Goal: Transaction & Acquisition: Purchase product/service

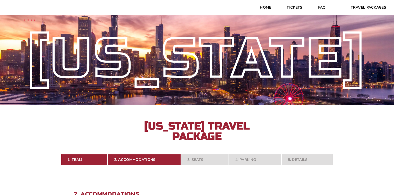
select select "21326"
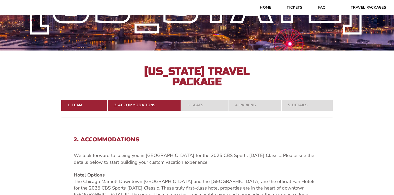
scroll to position [62, 0]
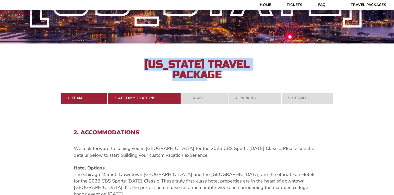
drag, startPoint x: 224, startPoint y: 74, endPoint x: 146, endPoint y: 65, distance: 78.0
click at [146, 65] on h2 "[US_STATE] Travel Package" at bounding box center [197, 69] width 115 height 21
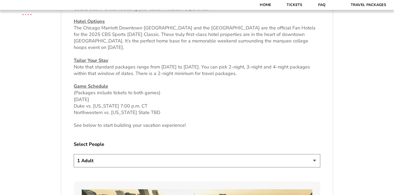
scroll to position [217, 0]
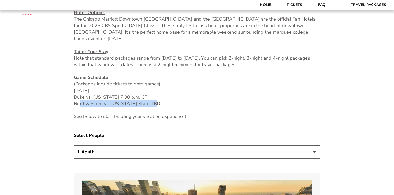
drag, startPoint x: 78, startPoint y: 105, endPoint x: 159, endPoint y: 102, distance: 81.1
click at [159, 102] on p "Game Schedule (Packages include tickets to both games) [DATE] Duke vs. [US_STAT…" at bounding box center [197, 90] width 247 height 33
drag, startPoint x: 99, startPoint y: 98, endPoint x: 154, endPoint y: 96, distance: 54.8
click at [154, 96] on p "Game Schedule (Packages include tickets to both games) Thursday, November 27 Du…" at bounding box center [197, 90] width 247 height 33
drag, startPoint x: 91, startPoint y: 104, endPoint x: 168, endPoint y: 103, distance: 77.5
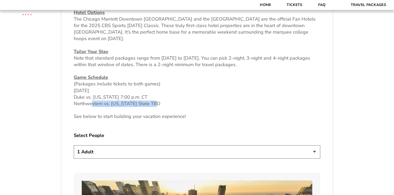
click at [168, 103] on p "Game Schedule (Packages include tickets to both games) Thursday, November 27 Du…" at bounding box center [197, 90] width 247 height 33
click at [160, 105] on p "Game Schedule (Packages include tickets to both games) Thursday, November 27 Du…" at bounding box center [197, 90] width 247 height 33
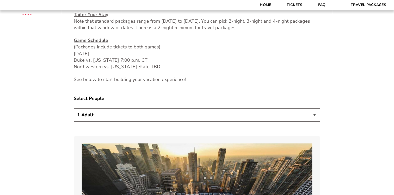
scroll to position [258, 0]
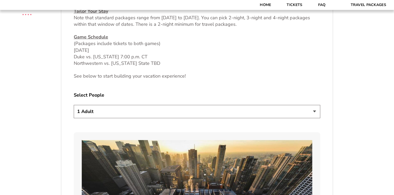
click at [160, 108] on select "1 Adult 2 Adults 3 Adults 4 Adults 2 Adults + 1 Child 2 Adults + 2 Children 2 A…" at bounding box center [197, 111] width 247 height 13
select select "2 Adults"
click at [74, 105] on select "1 Adult 2 Adults 3 Adults 4 Adults 2 Adults + 1 Child 2 Adults + 2 Children 2 A…" at bounding box center [197, 111] width 247 height 13
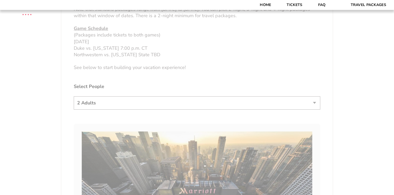
scroll to position [273, 0]
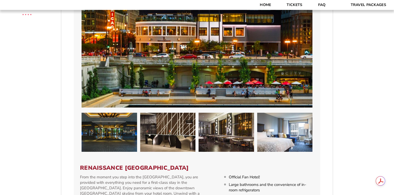
scroll to position [709, 0]
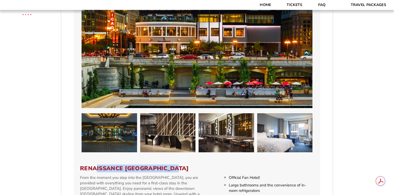
drag, startPoint x: 97, startPoint y: 163, endPoint x: 182, endPoint y: 163, distance: 85.0
click at [182, 165] on h3 "Renaissance Chicago Downtown Hotel" at bounding box center [197, 168] width 234 height 7
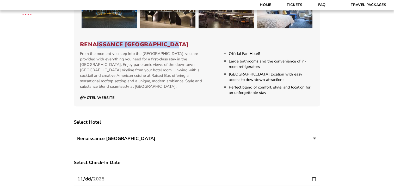
scroll to position [834, 0]
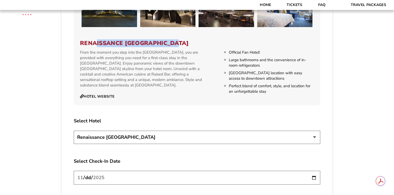
click at [168, 131] on select "Chicago Marriott Downtown Magnificent Mile Renaissance Chicago Downtown Hotel" at bounding box center [197, 137] width 247 height 13
click at [74, 131] on select "Chicago Marriott Downtown Magnificent Mile Renaissance Chicago Downtown Hotel" at bounding box center [197, 137] width 247 height 13
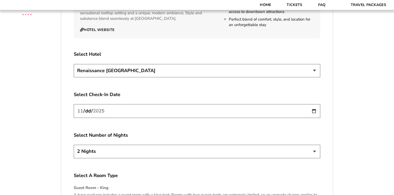
scroll to position [904, 0]
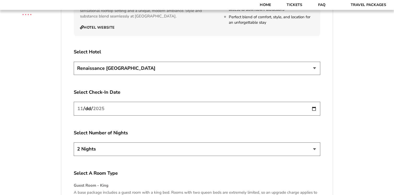
click at [158, 102] on input "2025-11-26" at bounding box center [197, 109] width 247 height 14
click at [316, 105] on input "2025-11-26" at bounding box center [197, 109] width 247 height 14
click at [147, 144] on select "2 Nights 3 Nights 4 Nights" at bounding box center [197, 149] width 247 height 13
click at [74, 143] on select "2 Nights 3 Nights 4 Nights" at bounding box center [197, 149] width 247 height 13
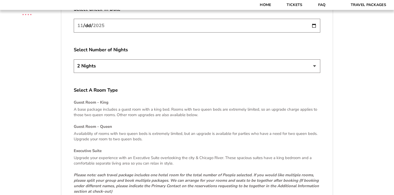
scroll to position [988, 0]
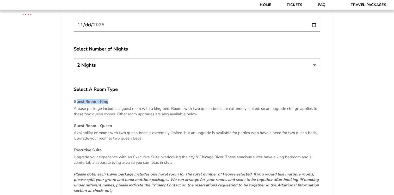
drag, startPoint x: 76, startPoint y: 96, endPoint x: 119, endPoint y: 96, distance: 42.5
click at [119, 99] on h4 "Guest Room - King" at bounding box center [197, 101] width 247 height 5
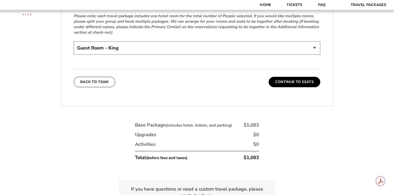
scroll to position [1148, 0]
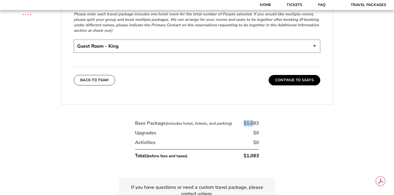
drag, startPoint x: 243, startPoint y: 119, endPoint x: 254, endPoint y: 119, distance: 11.0
click at [254, 120] on li "Base Package (includes hotel, tickets, and parking) $1,083" at bounding box center [197, 123] width 124 height 7
drag, startPoint x: 260, startPoint y: 119, endPoint x: 247, endPoint y: 119, distance: 13.0
click at [247, 119] on div "Base Package (includes hotel, tickets, and parking) $1,083 Upgrades $0 Activiti…" at bounding box center [197, 141] width 130 height 49
click at [285, 75] on button "Continue To Seats" at bounding box center [295, 80] width 52 height 10
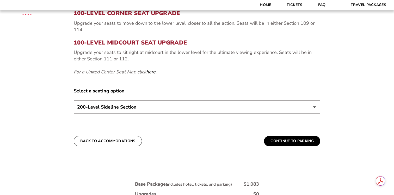
scroll to position [234, 0]
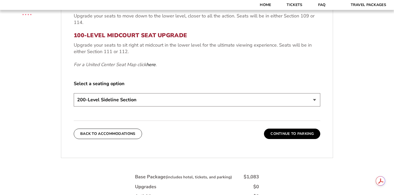
click at [142, 100] on select "200-Level Sideline Section 100-Level Corner Seat Upgrade (+$80 per person) 100-…" at bounding box center [197, 99] width 247 height 13
click at [74, 93] on select "200-Level Sideline Section 100-Level Corner Seat Upgrade (+$80 per person) 100-…" at bounding box center [197, 99] width 247 height 13
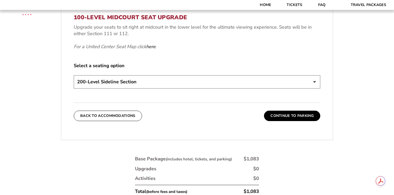
click at [281, 118] on button "Continue To Parking" at bounding box center [292, 116] width 56 height 10
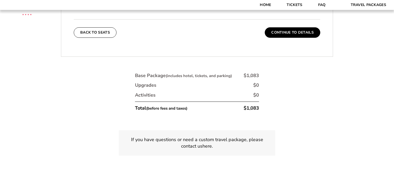
scroll to position [240, 0]
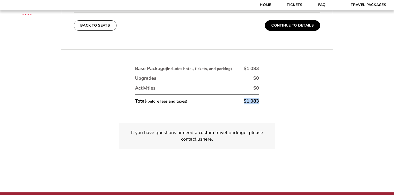
drag, startPoint x: 260, startPoint y: 96, endPoint x: 240, endPoint y: 96, distance: 19.6
click at [240, 96] on div "Base Package (includes hotel, tickets, and parking) $1,083 Upgrades $0 Activiti…" at bounding box center [197, 86] width 130 height 49
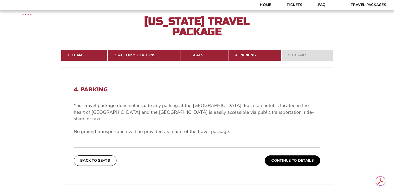
scroll to position [107, 0]
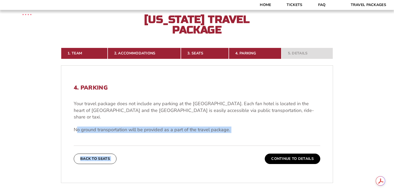
drag, startPoint x: 76, startPoint y: 123, endPoint x: 232, endPoint y: 128, distance: 156.8
click at [232, 128] on div "4. Parking Your travel package does not include any parking at the United Cente…" at bounding box center [197, 124] width 272 height 105
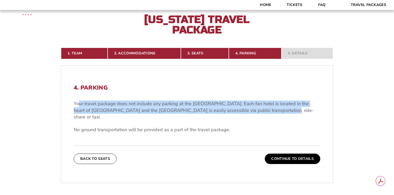
drag, startPoint x: 80, startPoint y: 104, endPoint x: 265, endPoint y: 110, distance: 185.8
click at [265, 110] on p "Your travel package does not include any parking at the United Center. Each fan…" at bounding box center [197, 111] width 247 height 20
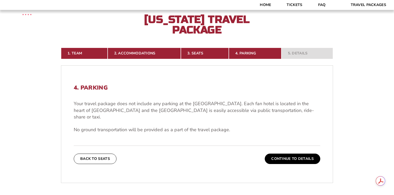
click at [271, 111] on p "Your travel package does not include any parking at the United Center. Each fan…" at bounding box center [197, 111] width 247 height 20
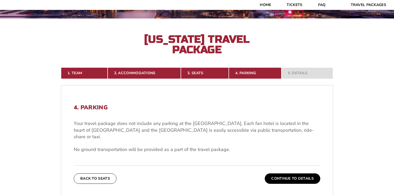
scroll to position [86, 0]
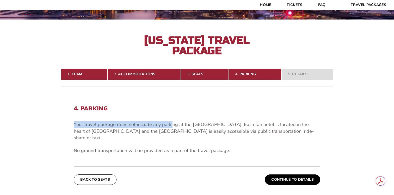
drag, startPoint x: 74, startPoint y: 125, endPoint x: 172, endPoint y: 125, distance: 97.5
click at [172, 125] on p "Your travel package does not include any parking at the United Center. Each fan…" at bounding box center [197, 132] width 247 height 20
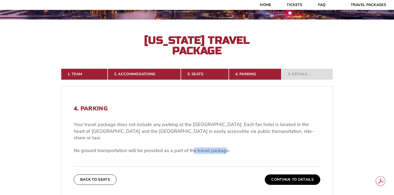
drag, startPoint x: 191, startPoint y: 144, endPoint x: 225, endPoint y: 144, distance: 33.1
click at [225, 148] on p "No ground transportation will be provided as a part of the travel package." at bounding box center [197, 151] width 247 height 7
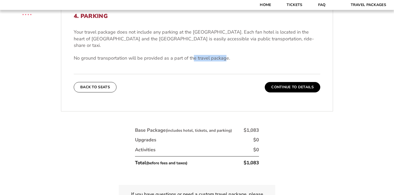
scroll to position [179, 0]
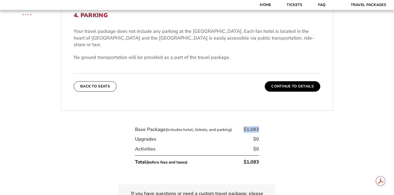
drag, startPoint x: 263, startPoint y: 122, endPoint x: 242, endPoint y: 122, distance: 20.6
click at [242, 122] on div "1. Team 2. Accommodations 3. Seats 4. Parking 5. Details 1. Team Select Your Te…" at bounding box center [197, 99] width 297 height 273
click at [262, 124] on div "1. Team 2. Accommodations 3. Seats 4. Parking 5. Details 1. Team Select Your Te…" at bounding box center [197, 99] width 297 height 273
drag, startPoint x: 262, startPoint y: 122, endPoint x: 254, endPoint y: 122, distance: 8.3
click at [254, 122] on div "1. Team 2. Accommodations 3. Seats 4. Parking 5. Details 1. Team Select Your Te…" at bounding box center [197, 99] width 297 height 273
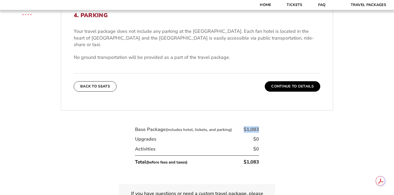
drag, startPoint x: 261, startPoint y: 122, endPoint x: 241, endPoint y: 122, distance: 19.8
click at [241, 123] on div "Base Package (includes hotel, tickets, and parking) $1,083 Upgrades $0 Activiti…" at bounding box center [197, 147] width 130 height 49
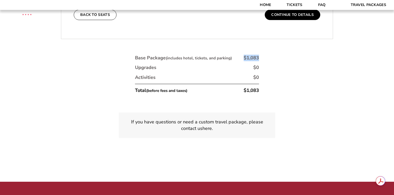
scroll to position [251, 0]
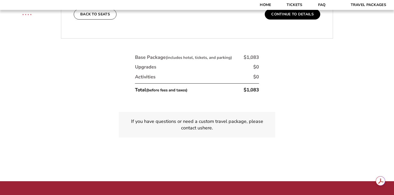
click at [261, 84] on div "Base Package (includes hotel, tickets, and parking) $1,083 Upgrades $0 Activiti…" at bounding box center [197, 75] width 130 height 49
drag, startPoint x: 262, startPoint y: 83, endPoint x: 227, endPoint y: 84, distance: 34.4
click at [227, 84] on div "Base Package (includes hotel, tickets, and parking) $1,083 Upgrades $0 Activiti…" at bounding box center [197, 75] width 130 height 49
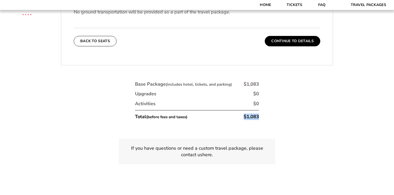
scroll to position [231, 0]
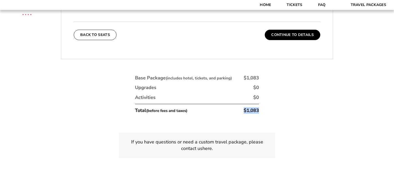
click at [258, 107] on div "Base Package (includes hotel, tickets, and parking) $1,083 Upgrades $0 Activiti…" at bounding box center [197, 96] width 130 height 49
drag, startPoint x: 263, startPoint y: 104, endPoint x: 243, endPoint y: 104, distance: 19.8
click at [243, 104] on div "1. Team 2. Accommodations 3. Seats 4. Parking 5. Details 1. Team Select Your Te…" at bounding box center [197, 47] width 297 height 273
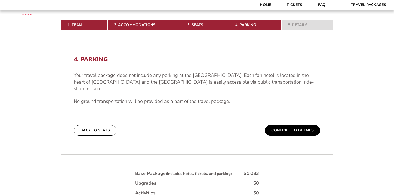
scroll to position [136, 0]
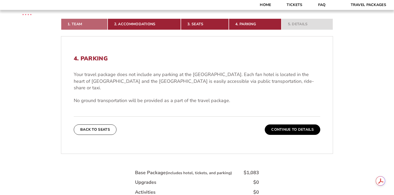
click at [80, 25] on link "1. Team" at bounding box center [84, 24] width 47 height 11
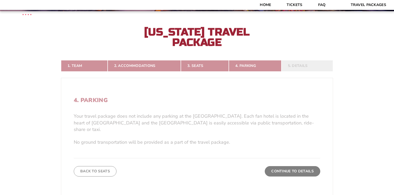
scroll to position [92, 0]
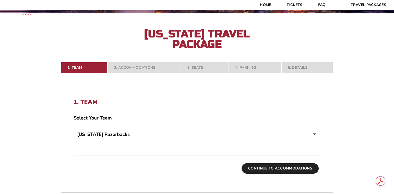
click at [261, 168] on button "Continue To Accommodations" at bounding box center [280, 169] width 77 height 10
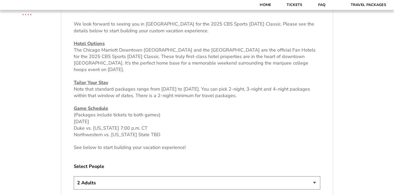
scroll to position [185, 0]
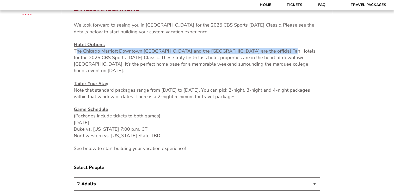
drag, startPoint x: 77, startPoint y: 51, endPoint x: 285, endPoint y: 52, distance: 208.6
click at [285, 52] on p "Hotel Options The Chicago Marriott Downtown Magnificent Mile and the Renaissanc…" at bounding box center [197, 57] width 247 height 33
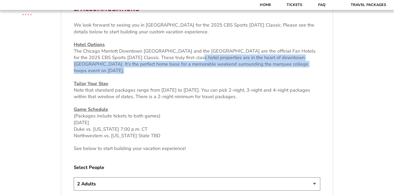
drag, startPoint x: 189, startPoint y: 58, endPoint x: 191, endPoint y: 74, distance: 16.9
click at [191, 74] on div "We look forward to seeing you in Chicago for the 2025 CBS Sports Thanksgiving C…" at bounding box center [197, 87] width 247 height 130
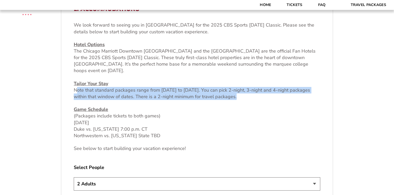
drag, startPoint x: 75, startPoint y: 90, endPoint x: 140, endPoint y: 102, distance: 66.5
click at [140, 102] on div "We look forward to seeing you in Chicago for the 2025 CBS Sports Thanksgiving C…" at bounding box center [197, 87] width 247 height 130
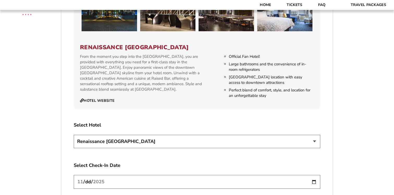
scroll to position [831, 0]
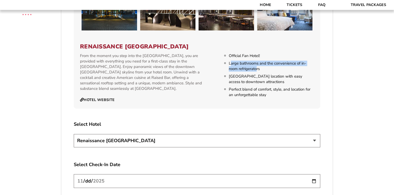
drag, startPoint x: 232, startPoint y: 58, endPoint x: 257, endPoint y: 65, distance: 26.3
click at [257, 65] on li "Large bathrooms and the convenience of in-room refrigerators" at bounding box center [271, 66] width 85 height 11
click at [265, 64] on li "Large bathrooms and the convenience of in-room refrigerators" at bounding box center [271, 66] width 85 height 11
drag, startPoint x: 233, startPoint y: 50, endPoint x: 258, endPoint y: 50, distance: 25.0
click at [258, 53] on li "Official Fan Hotel!" at bounding box center [271, 55] width 85 height 5
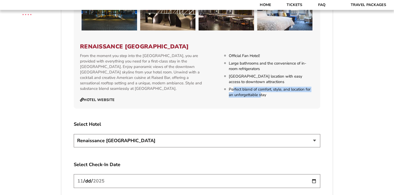
drag, startPoint x: 234, startPoint y: 84, endPoint x: 260, endPoint y: 90, distance: 27.1
click at [260, 90] on li "Perfect blend of comfort, style, and location for an unforgettable stay" at bounding box center [271, 92] width 85 height 11
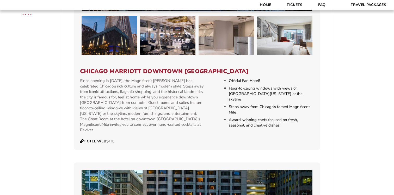
scroll to position [510, 0]
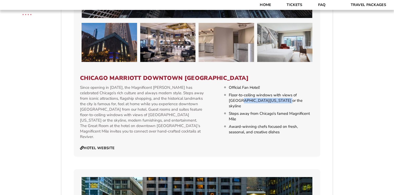
drag, startPoint x: 233, startPoint y: 102, endPoint x: 272, endPoint y: 102, distance: 39.4
click at [272, 102] on li "Floor-to-ceiling windows with views of Lake Michigan or the skyline" at bounding box center [271, 101] width 85 height 16
drag, startPoint x: 235, startPoint y: 109, endPoint x: 298, endPoint y: 108, distance: 63.4
click at [298, 111] on li "Steps away from Chicago’s famed Magnificent Mile" at bounding box center [271, 116] width 85 height 11
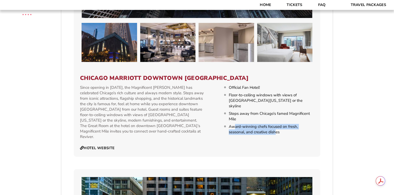
drag, startPoint x: 235, startPoint y: 121, endPoint x: 275, endPoint y: 127, distance: 40.9
click at [275, 128] on li "Award-winning chefs focused on fresh, seasonal, and creative dishes" at bounding box center [271, 129] width 85 height 11
click at [268, 91] on ul "Official Fan Hotel! Floor-to-ceiling windows with views of Lake Michigan or the…" at bounding box center [270, 110] width 88 height 50
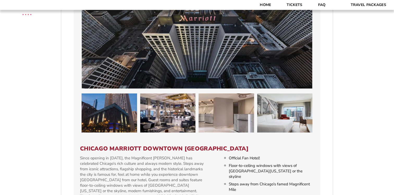
scroll to position [447, 0]
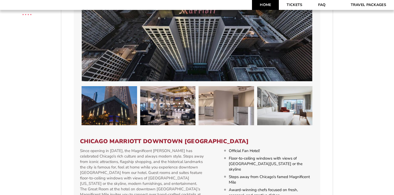
click at [264, 6] on link "Home" at bounding box center [265, 5] width 27 height 10
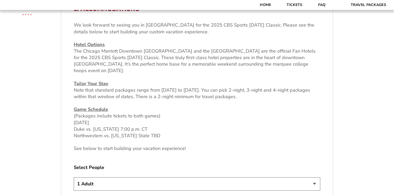
scroll to position [184, 0]
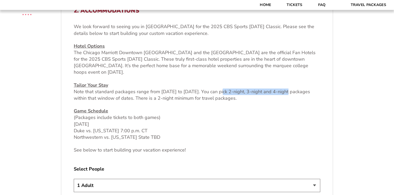
drag, startPoint x: 223, startPoint y: 90, endPoint x: 288, endPoint y: 94, distance: 65.0
click at [288, 94] on p "Tailor Your Stay Note that standard packages range from Wednesday, Nov. 26 to S…" at bounding box center [197, 92] width 247 height 20
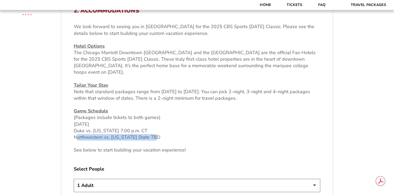
drag, startPoint x: 159, startPoint y: 137, endPoint x: 74, endPoint y: 135, distance: 84.8
click at [74, 135] on p "Game Schedule (Packages include tickets to both games) [DATE] Duke vs. [US_STAT…" at bounding box center [197, 124] width 247 height 33
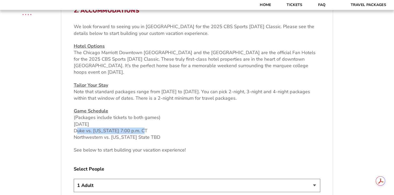
drag, startPoint x: 144, startPoint y: 130, endPoint x: 73, endPoint y: 130, distance: 71.2
click at [144, 131] on p "Game Schedule (Packages include tickets to both games) Thursday, November 27 Du…" at bounding box center [197, 124] width 247 height 33
drag, startPoint x: 142, startPoint y: 131, endPoint x: 72, endPoint y: 131, distance: 70.2
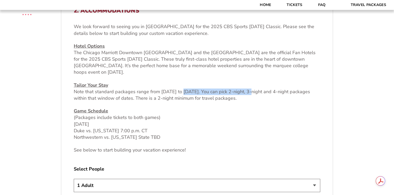
drag, startPoint x: 184, startPoint y: 91, endPoint x: 253, endPoint y: 92, distance: 69.4
click at [253, 92] on p "Tailor Your Stay Note that standard packages range from Wednesday, Nov. 26 to S…" at bounding box center [197, 92] width 247 height 20
click at [247, 91] on p "Tailor Your Stay Note that standard packages range from Wednesday, Nov. 26 to S…" at bounding box center [197, 92] width 247 height 20
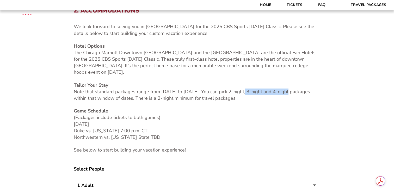
drag, startPoint x: 288, startPoint y: 90, endPoint x: 246, endPoint y: 91, distance: 42.2
click at [246, 91] on p "Tailor Your Stay Note that standard packages range from Wednesday, Nov. 26 to S…" at bounding box center [197, 92] width 247 height 20
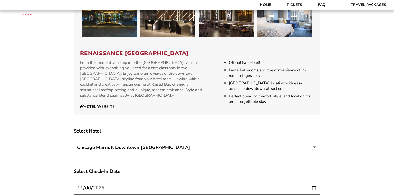
scroll to position [827, 0]
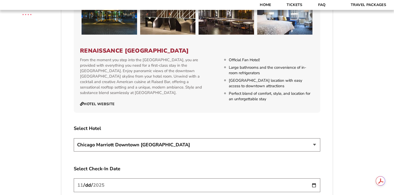
click at [163, 139] on select "Chicago Marriott Downtown Magnificent Mile Renaissance Chicago Downtown Hotel" at bounding box center [197, 144] width 247 height 13
select select "21326"
click at [74, 138] on select "Chicago Marriott Downtown Magnificent Mile Renaissance Chicago Downtown Hotel" at bounding box center [197, 144] width 247 height 13
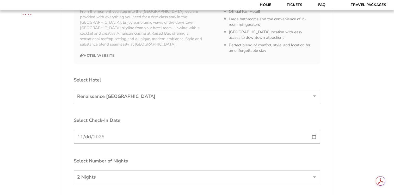
scroll to position [886, 0]
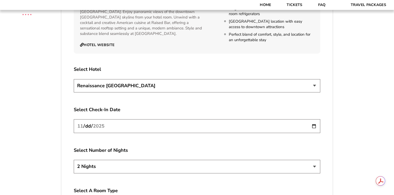
click at [157, 119] on input "2025-11-26" at bounding box center [197, 126] width 247 height 14
click at [313, 121] on input "2025-11-26" at bounding box center [197, 126] width 247 height 14
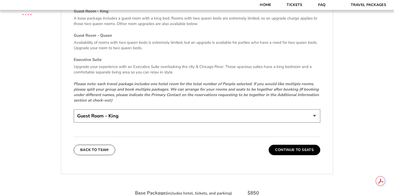
scroll to position [1080, 0]
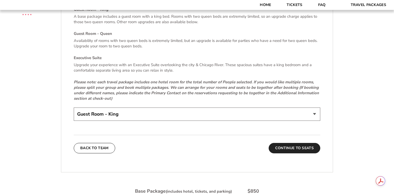
click at [287, 143] on button "Continue To Seats" at bounding box center [295, 148] width 52 height 10
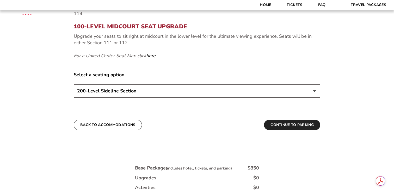
click at [281, 126] on button "Continue To Parking" at bounding box center [292, 125] width 56 height 10
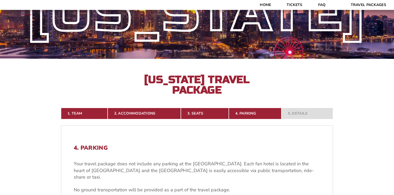
scroll to position [0, 0]
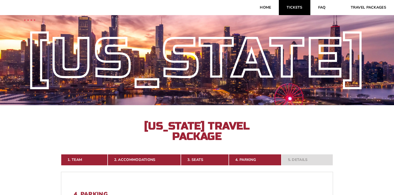
click at [294, 8] on link "Tickets" at bounding box center [294, 7] width 31 height 15
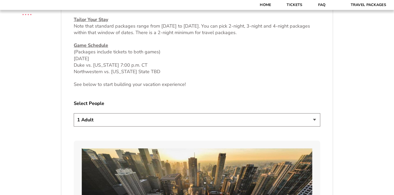
scroll to position [250, 0]
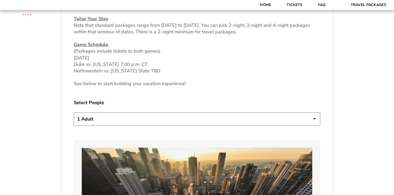
click at [203, 121] on select "1 Adult 2 Adults 3 Adults 4 Adults 2 Adults + 1 Child 2 Adults + 2 Children 2 A…" at bounding box center [197, 119] width 247 height 13
select select "4 Adults"
click at [74, 113] on select "1 Adult 2 Adults 3 Adults 4 Adults 2 Adults + 1 Child 2 Adults + 2 Children 2 A…" at bounding box center [197, 119] width 247 height 13
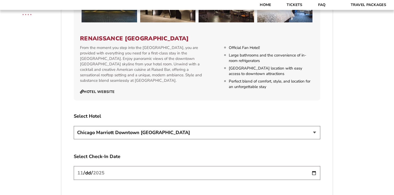
scroll to position [832, 0]
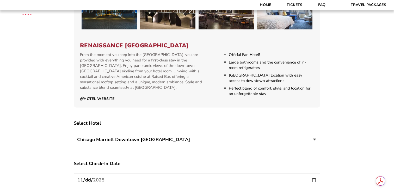
click at [168, 135] on select "[GEOGRAPHIC_DATA] [GEOGRAPHIC_DATA]" at bounding box center [197, 139] width 247 height 13
click at [74, 133] on select "[GEOGRAPHIC_DATA] [GEOGRAPHIC_DATA]" at bounding box center [197, 139] width 247 height 13
click at [171, 133] on select "Chicago Marriott Downtown Magnificent Mile Renaissance Chicago Downtown Hotel" at bounding box center [197, 139] width 247 height 13
select select "21327"
click at [74, 133] on select "Chicago Marriott Downtown Magnificent Mile Renaissance Chicago Downtown Hotel" at bounding box center [197, 139] width 247 height 13
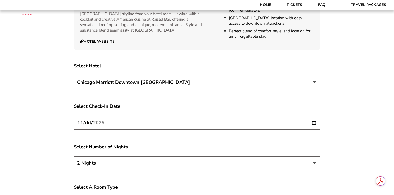
scroll to position [891, 0]
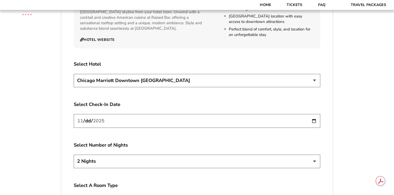
click at [195, 117] on input "2025-11-26" at bounding box center [197, 121] width 247 height 14
click at [315, 114] on input "2025-11-26" at bounding box center [197, 121] width 247 height 14
click at [313, 117] on input "2025-11-26" at bounding box center [197, 121] width 247 height 14
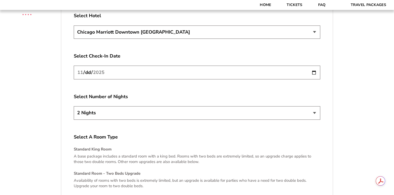
scroll to position [941, 0]
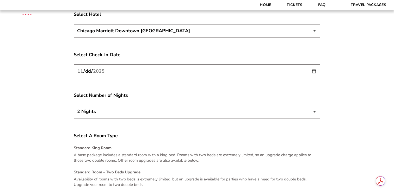
click at [315, 105] on select "2 Nights 3 Nights 4 Nights" at bounding box center [197, 111] width 247 height 13
click at [74, 105] on select "2 Nights 3 Nights 4 Nights" at bounding box center [197, 111] width 247 height 13
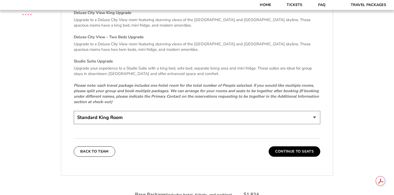
scroll to position [1125, 0]
click at [259, 112] on select "Standard King Room Standard Room - Two Beds Upgrade (+$30 per night) Deluxe Cit…" at bounding box center [197, 117] width 247 height 13
click at [292, 147] on button "Continue To Seats" at bounding box center [295, 151] width 52 height 10
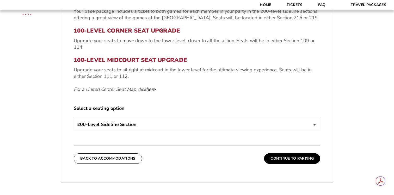
scroll to position [241, 0]
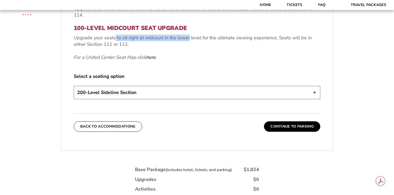
drag, startPoint x: 115, startPoint y: 38, endPoint x: 189, endPoint y: 40, distance: 74.1
click at [189, 40] on p "Upgrade your seats to sit right at midcourt in the lower level for the ultimate…" at bounding box center [197, 41] width 247 height 13
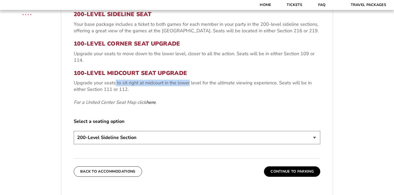
scroll to position [197, 0]
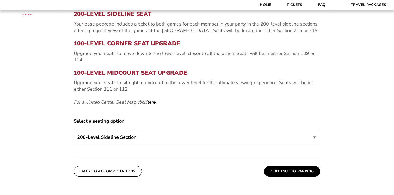
click at [111, 104] on em "For a United Center Seat Map click here ." at bounding box center [115, 102] width 83 height 6
click at [154, 101] on link "here" at bounding box center [150, 102] width 9 height 7
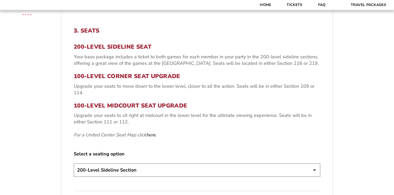
scroll to position [162, 0]
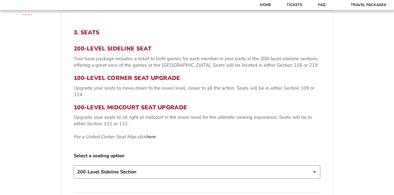
drag, startPoint x: 161, startPoint y: 59, endPoint x: 253, endPoint y: 60, distance: 92.6
click at [253, 60] on p "Your base package includes a ticket to both games for each member in your party…" at bounding box center [197, 62] width 247 height 13
drag, startPoint x: 260, startPoint y: 58, endPoint x: 302, endPoint y: 57, distance: 42.3
click at [302, 58] on p "Your base package includes a ticket to both games for each member in your party…" at bounding box center [197, 62] width 247 height 13
drag, startPoint x: 209, startPoint y: 65, endPoint x: 294, endPoint y: 65, distance: 85.5
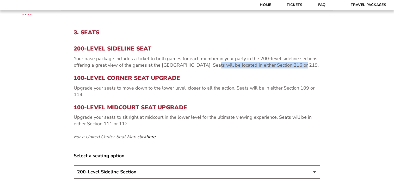
click at [294, 66] on p "Your base package includes a ticket to both games for each member in your party…" at bounding box center [197, 62] width 247 height 13
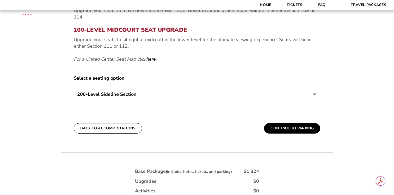
scroll to position [264, 0]
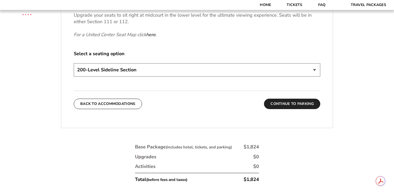
click at [286, 106] on button "Continue To Parking" at bounding box center [292, 104] width 56 height 10
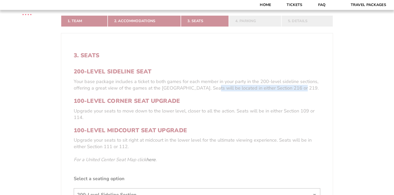
scroll to position [92, 0]
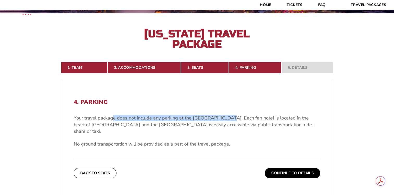
drag, startPoint x: 113, startPoint y: 118, endPoint x: 222, endPoint y: 118, distance: 109.0
click at [222, 118] on p "Your travel package does not include any parking at the United Center. Each fan…" at bounding box center [197, 125] width 247 height 20
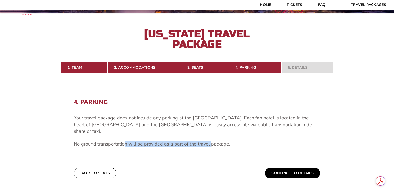
drag, startPoint x: 124, startPoint y: 140, endPoint x: 211, endPoint y: 140, distance: 86.8
click at [211, 141] on p "No ground transportation will be provided as a part of the travel package." at bounding box center [197, 144] width 247 height 7
click at [245, 141] on p "No ground transportation will be provided as a part of the travel package." at bounding box center [197, 144] width 247 height 7
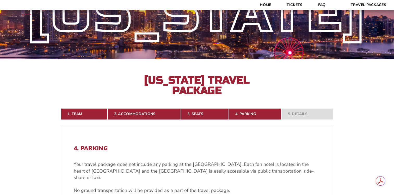
scroll to position [53, 0]
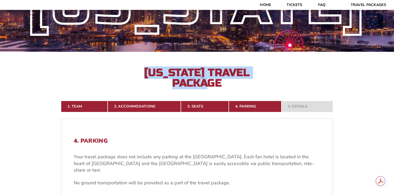
drag, startPoint x: 221, startPoint y: 82, endPoint x: 145, endPoint y: 75, distance: 76.7
click at [145, 75] on h2 "Arkansas Travel Package" at bounding box center [197, 78] width 115 height 21
click at [223, 83] on h2 "Arkansas Travel Package" at bounding box center [197, 78] width 115 height 21
drag, startPoint x: 224, startPoint y: 83, endPoint x: 147, endPoint y: 75, distance: 77.9
click at [147, 74] on h2 "Arkansas Travel Package" at bounding box center [197, 78] width 115 height 21
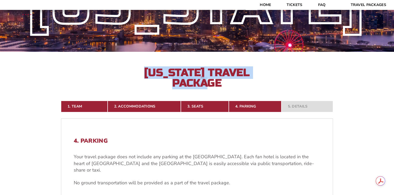
click at [147, 75] on h2 "Arkansas Travel Package" at bounding box center [197, 78] width 115 height 21
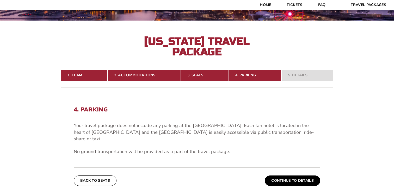
scroll to position [84, 0]
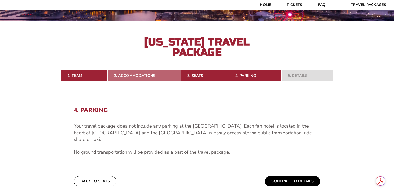
click at [132, 74] on link "2. Accommodations" at bounding box center [145, 75] width 74 height 11
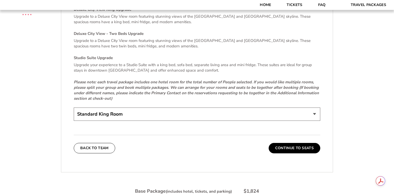
scroll to position [1129, 0]
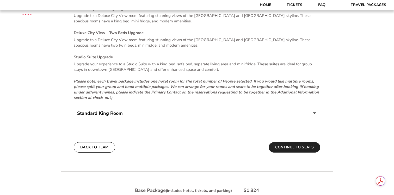
click at [288, 144] on button "Continue To Seats" at bounding box center [295, 147] width 52 height 10
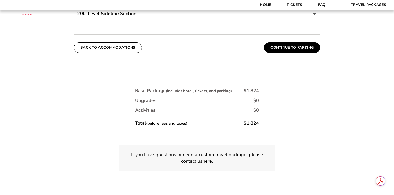
scroll to position [325, 0]
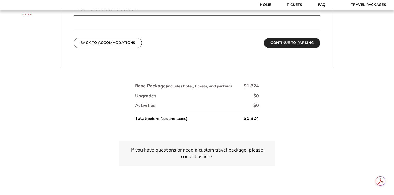
click at [291, 43] on button "Continue To Parking" at bounding box center [292, 43] width 56 height 10
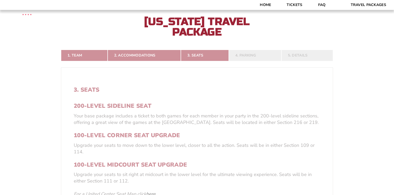
scroll to position [92, 0]
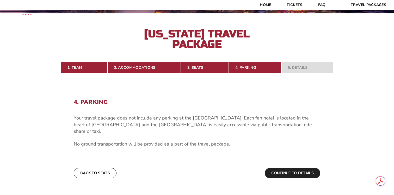
click at [288, 168] on button "Continue To Details" at bounding box center [293, 173] width 56 height 10
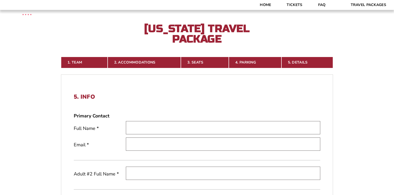
scroll to position [95, 0]
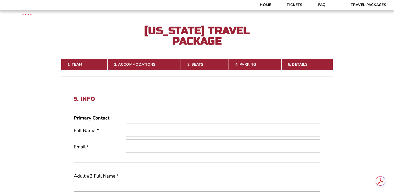
click at [152, 132] on input "text" at bounding box center [223, 129] width 195 height 13
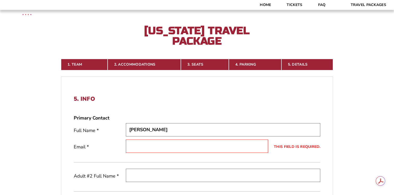
type input "[PERSON_NAME]"
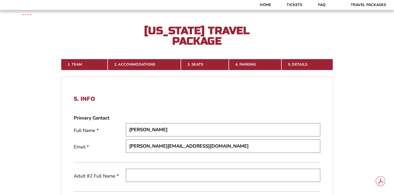
drag, startPoint x: 184, startPoint y: 147, endPoint x: 139, endPoint y: 148, distance: 45.1
click at [139, 148] on input "[PERSON_NAME][EMAIL_ADDRESS][DOMAIN_NAME]" at bounding box center [223, 146] width 195 height 13
type input "[PERSON_NAME][EMAIL_ADDRESS][DOMAIN_NAME]"
click at [110, 160] on div "Primary Contact Full Name * Jon Siemens Email * jon@myaesthetictraining.com" at bounding box center [197, 139] width 247 height 48
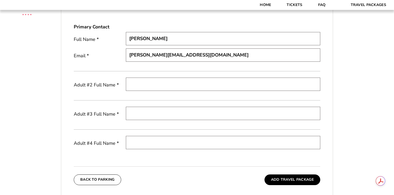
scroll to position [191, 0]
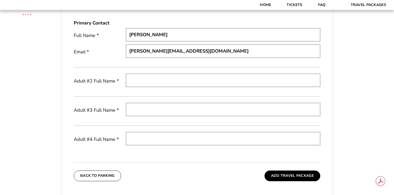
click at [140, 81] on input "text" at bounding box center [223, 80] width 195 height 13
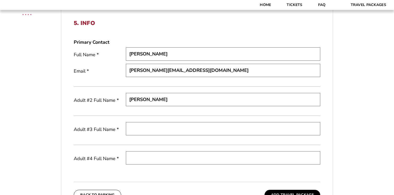
scroll to position [175, 0]
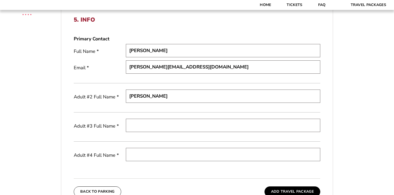
type input "[PERSON_NAME]"
drag, startPoint x: 159, startPoint y: 51, endPoint x: 106, endPoint y: 51, distance: 52.9
click at [106, 51] on div "Full Name * Jon Siemens" at bounding box center [197, 51] width 247 height 15
type input "[PERSON_NAME]"
click at [206, 69] on input "[PERSON_NAME][EMAIL_ADDRESS][DOMAIN_NAME]" at bounding box center [223, 67] width 195 height 13
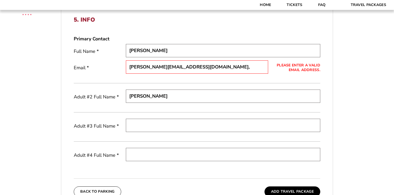
type input "[PERSON_NAME][EMAIL_ADDRESS][DOMAIN_NAME]"
click at [159, 69] on input "[PERSON_NAME][EMAIL_ADDRESS][DOMAIN_NAME]" at bounding box center [223, 67] width 195 height 13
click at [143, 69] on input "[PERSON_NAME][EMAIL_ADDRESS][DOMAIN_NAME]" at bounding box center [223, 67] width 195 height 13
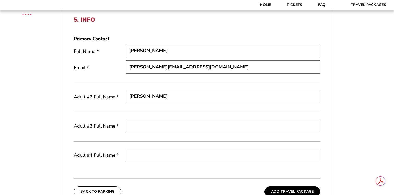
drag, startPoint x: 138, startPoint y: 50, endPoint x: 127, endPoint y: 51, distance: 10.7
click at [127, 51] on input "[PERSON_NAME]" at bounding box center [223, 50] width 195 height 13
type input "[PERSON_NAME]"
click at [141, 68] on input "[PERSON_NAME][EMAIL_ADDRESS][DOMAIN_NAME]" at bounding box center [223, 67] width 195 height 13
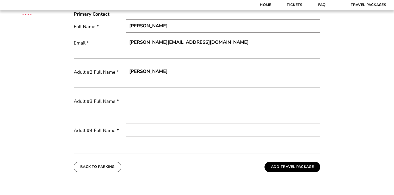
scroll to position [201, 0]
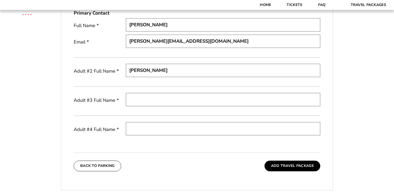
click at [145, 102] on input "text" at bounding box center [223, 99] width 195 height 13
type input "[PERSON_NAME]"
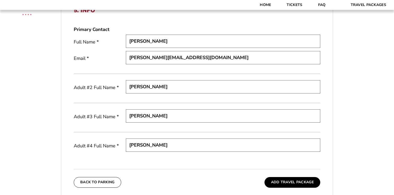
scroll to position [191, 0]
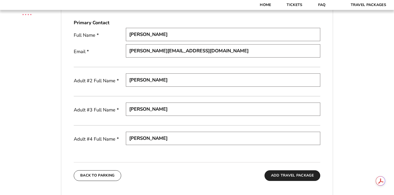
type input "[PERSON_NAME]"
click at [282, 176] on button "Add Travel Package" at bounding box center [293, 176] width 56 height 10
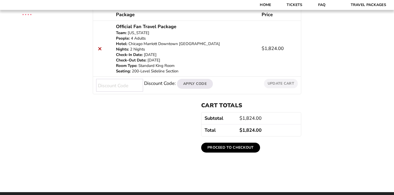
scroll to position [97, 0]
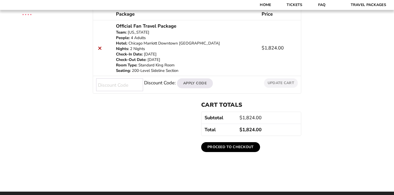
click at [230, 148] on link "Proceed to checkout" at bounding box center [230, 147] width 59 height 10
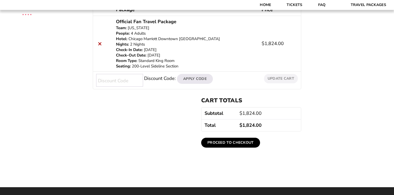
scroll to position [37, 0]
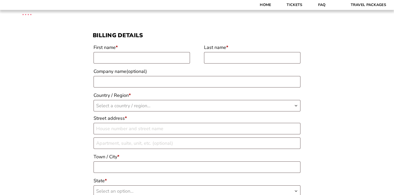
scroll to position [57, 0]
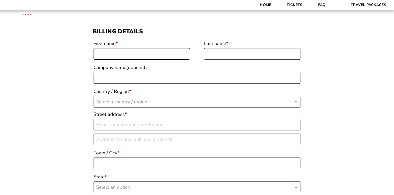
click at [129, 53] on input "First name *" at bounding box center [142, 53] width 96 height 11
type input "[PERSON_NAME]"
type input "Siemens"
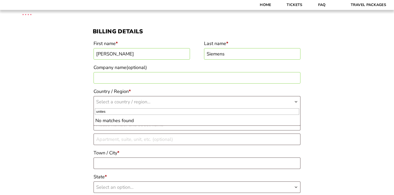
type input "unite"
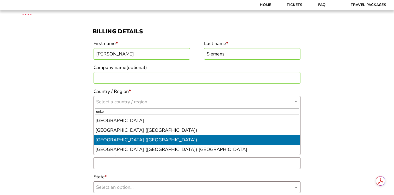
select select "US"
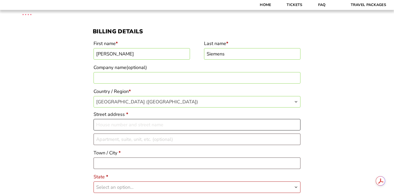
click at [121, 125] on input "Street address *" at bounding box center [197, 124] width 207 height 11
type input "1911 [GEOGRAPHIC_DATA]"
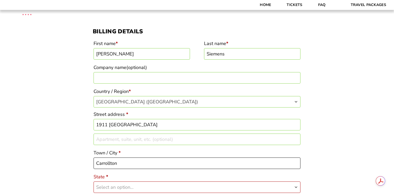
type input "Carrollton"
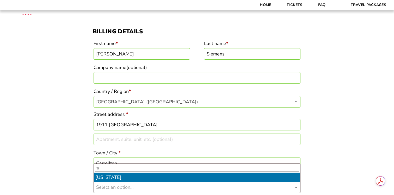
type input "Tt"
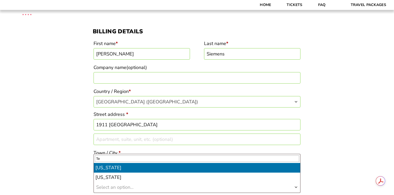
type input "Te"
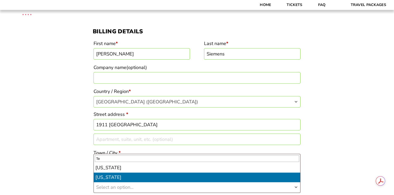
select select "TX"
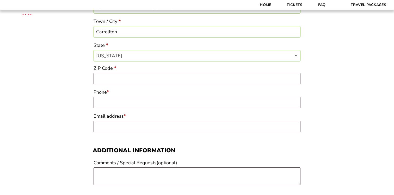
scroll to position [189, 0]
click at [122, 80] on input "ZIP Code *" at bounding box center [197, 78] width 207 height 11
type input "75007"
click at [130, 100] on input "Phone *" at bounding box center [197, 102] width 207 height 11
type input "4795498654"
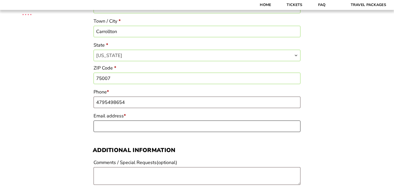
click at [130, 127] on input "Email address *" at bounding box center [197, 126] width 207 height 11
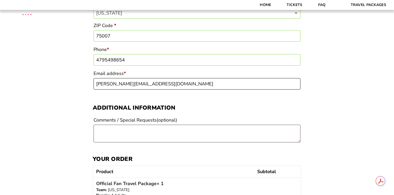
scroll to position [239, 0]
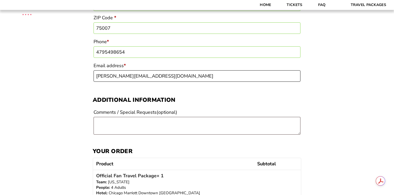
type input "[PERSON_NAME][EMAIL_ADDRESS][DOMAIN_NAME]"
click at [113, 121] on textarea "Comments / Special Requests (optional)" at bounding box center [197, 126] width 207 height 18
type textarea "D"
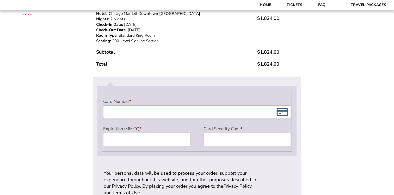
scroll to position [287, 0]
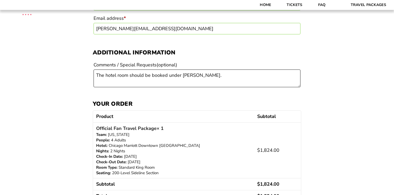
drag, startPoint x: 97, startPoint y: 76, endPoint x: 168, endPoint y: 77, distance: 70.7
click at [168, 77] on textarea "The hotel room should be booked under Dan Siemens." at bounding box center [197, 79] width 207 height 18
drag, startPoint x: 167, startPoint y: 77, endPoint x: 93, endPoint y: 77, distance: 74.3
click at [93, 77] on div "Checkout Discount Code: Apply Code Billing details First name * Jon Last name *…" at bounding box center [197, 74] width 394 height 676
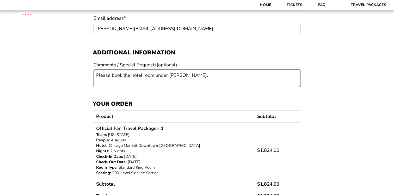
click at [205, 78] on textarea "Please book the hotel room under [PERSON_NAME]." at bounding box center [197, 79] width 207 height 18
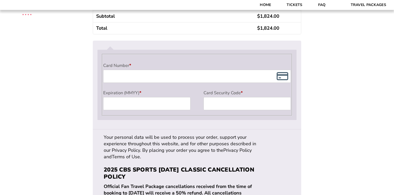
scroll to position [467, 0]
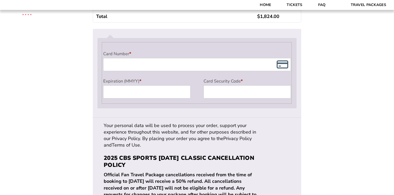
type textarea "Please book the hotel room under [PERSON_NAME]."
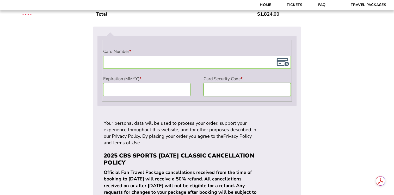
scroll to position [469, 0]
